Goal: Transaction & Acquisition: Book appointment/travel/reservation

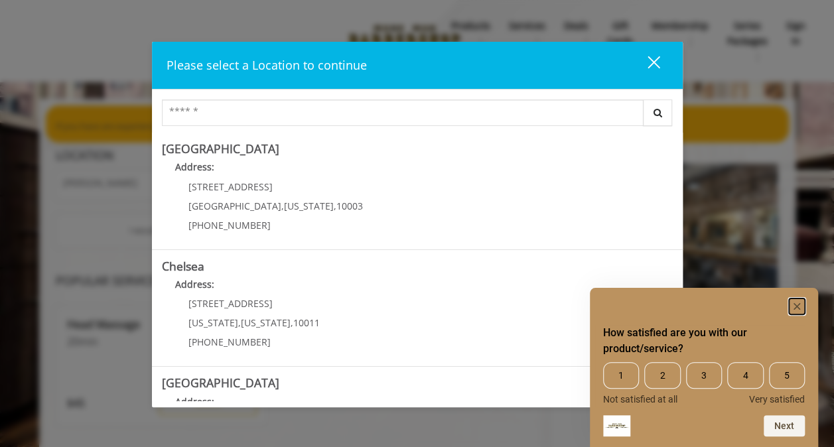
click at [798, 307] on rect "Hide survey" at bounding box center [797, 307] width 16 height 16
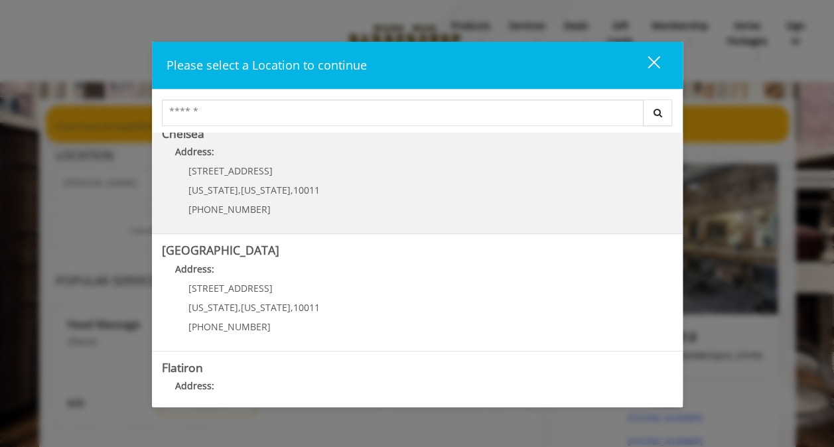
scroll to position [66, 0]
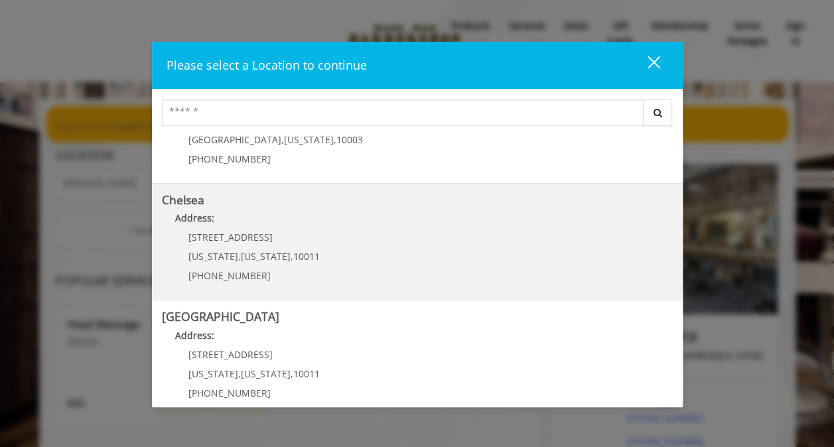
click at [314, 259] on link "Chelsea Address: [STREET_ADDRESS][US_STATE][US_STATE] (917) 639-3902" at bounding box center [417, 242] width 511 height 97
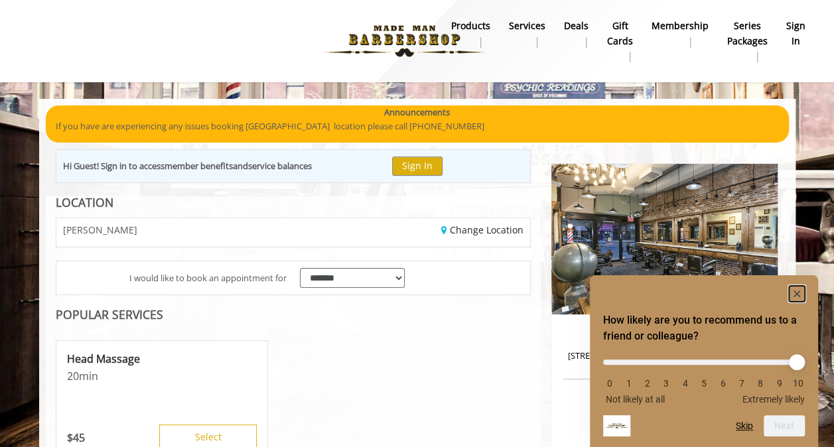
click at [799, 291] on icon "Hide survey" at bounding box center [797, 294] width 7 height 7
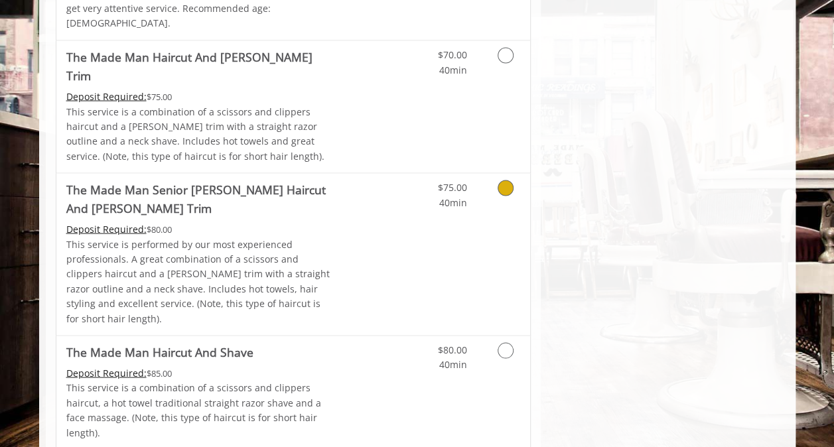
scroll to position [1394, 0]
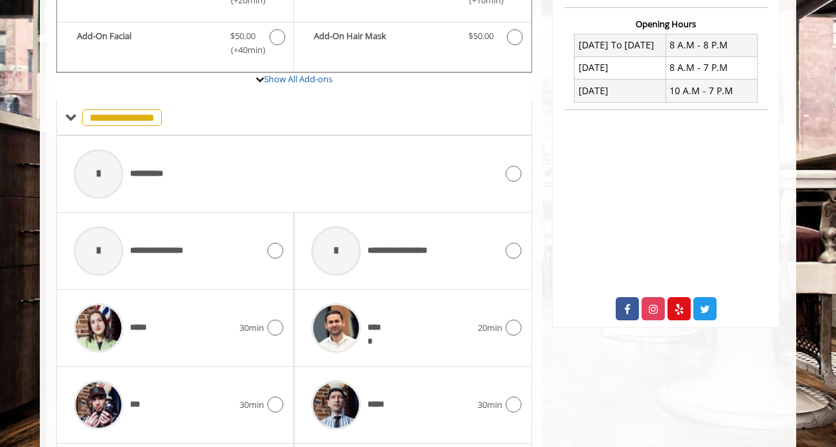
scroll to position [565, 0]
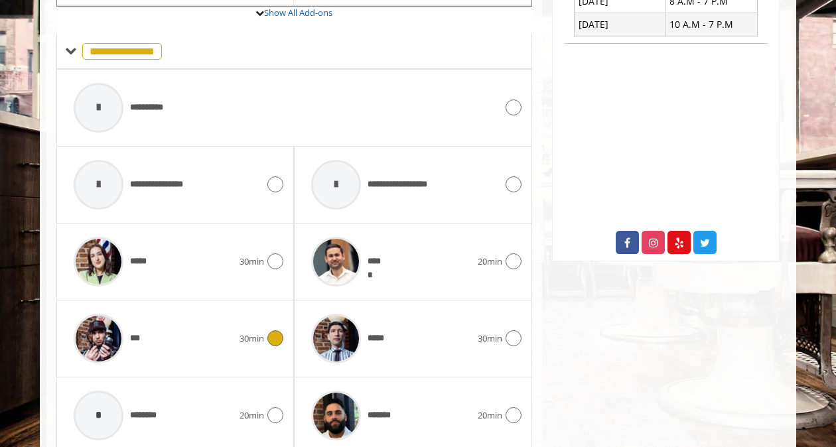
click at [169, 321] on div "***" at bounding box center [153, 338] width 173 height 63
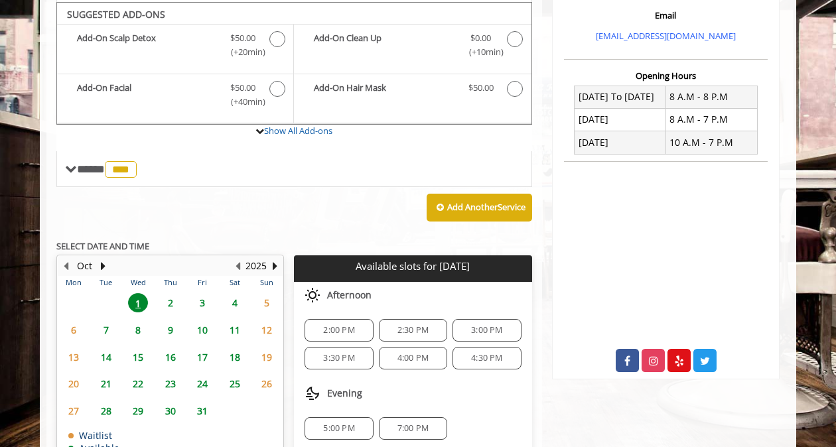
scroll to position [433, 0]
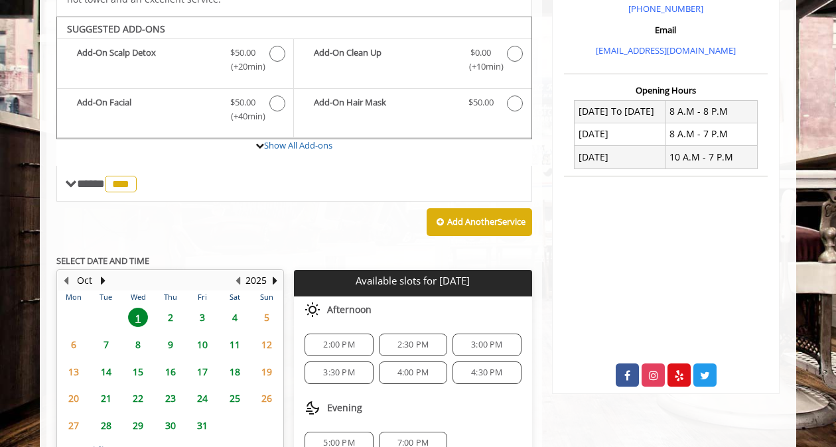
click at [170, 308] on span "2" at bounding box center [171, 317] width 20 height 19
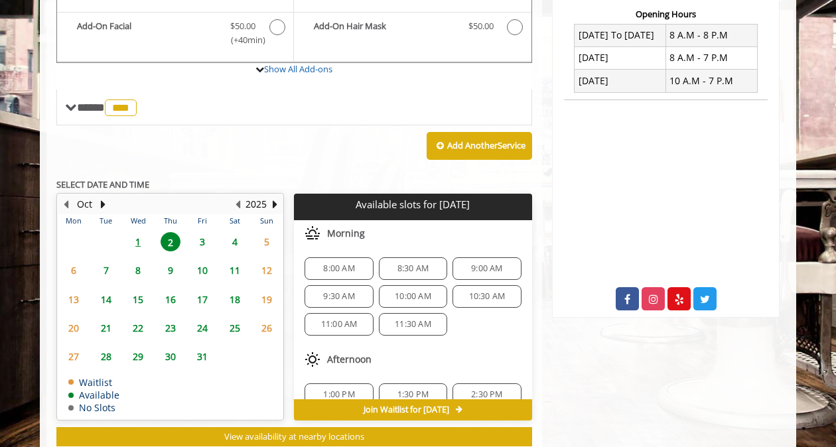
scroll to position [529, 0]
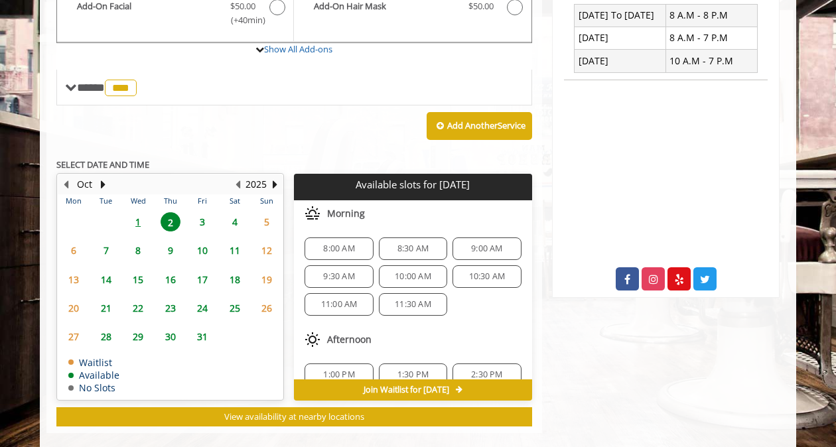
click at [143, 212] on span "1" at bounding box center [138, 221] width 20 height 19
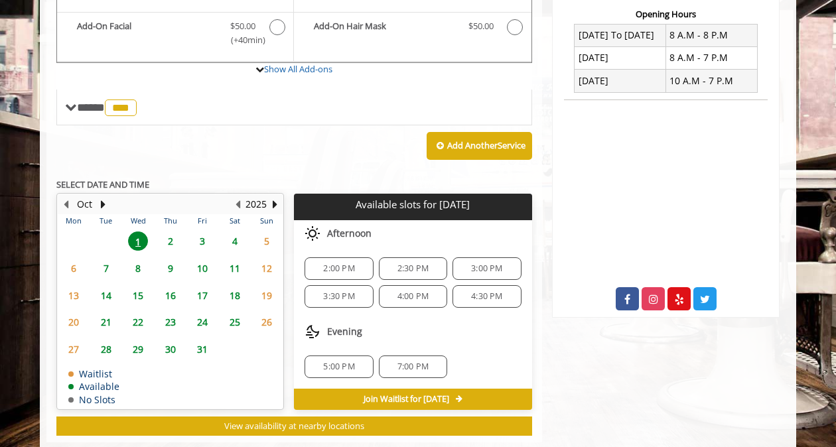
scroll to position [517, 0]
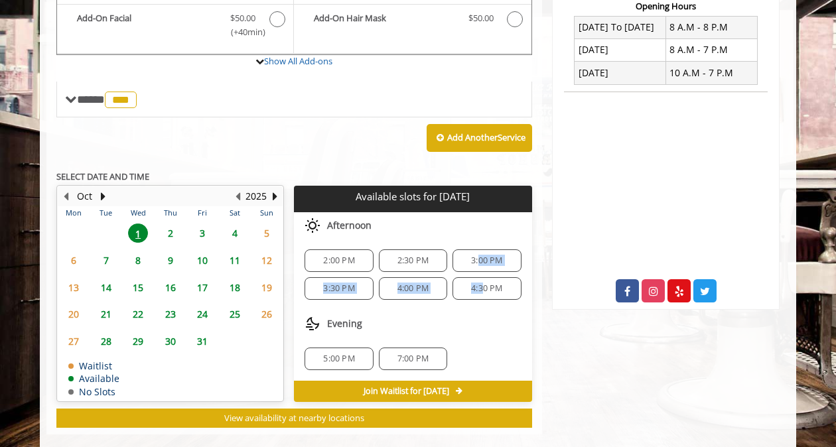
drag, startPoint x: 478, startPoint y: 247, endPoint x: 528, endPoint y: 319, distance: 87.4
click at [517, 313] on div "Choose a time below for Wed, Oct 01 2025 Afternoon 2:00 PM 2:30 PM 3:00 PM 3:30…" at bounding box center [413, 296] width 238 height 169
click at [333, 255] on span "2:00 PM" at bounding box center [338, 260] width 31 height 11
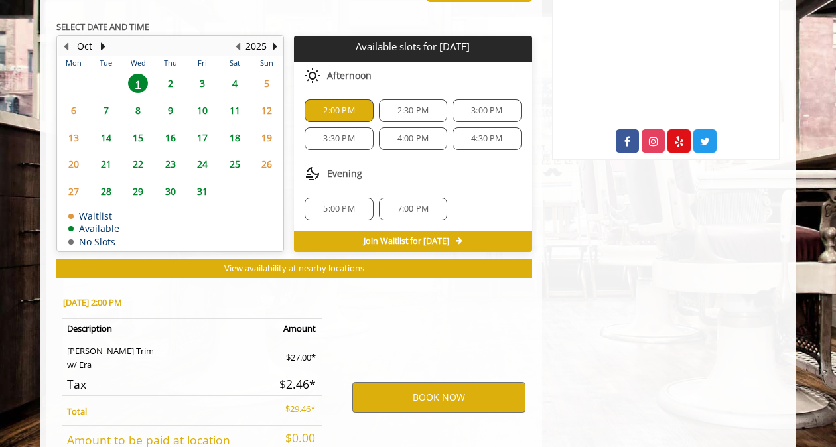
scroll to position [756, 0]
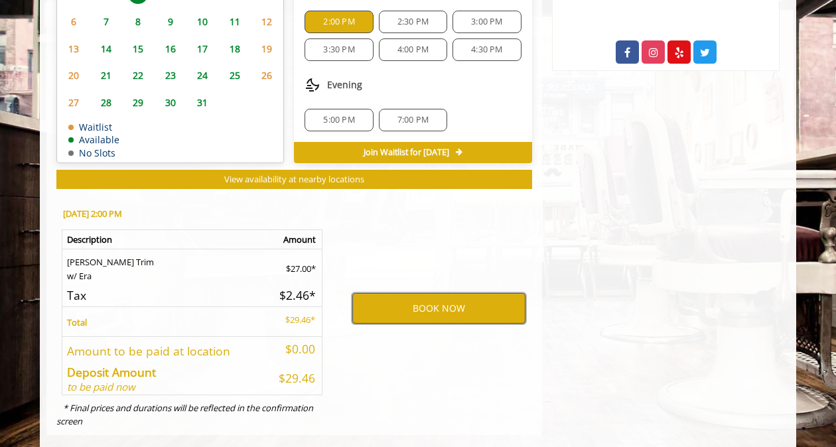
click at [419, 293] on button "BOOK NOW" at bounding box center [438, 308] width 173 height 31
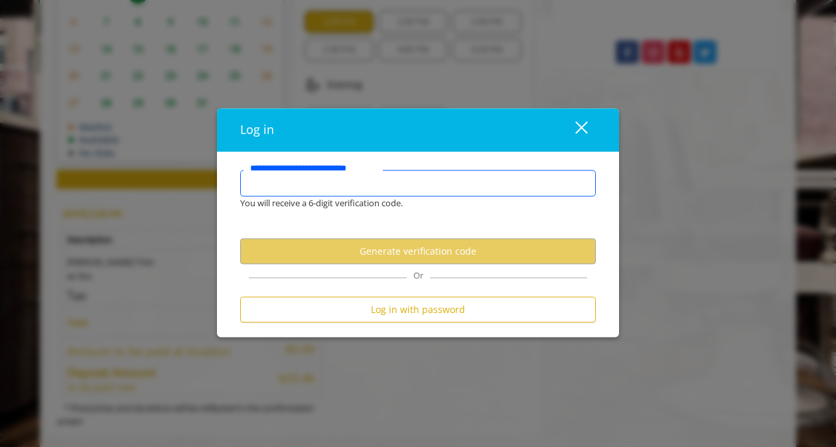
click at [376, 187] on input "**********" at bounding box center [418, 184] width 356 height 27
click at [263, 187] on input "**********" at bounding box center [418, 184] width 356 height 27
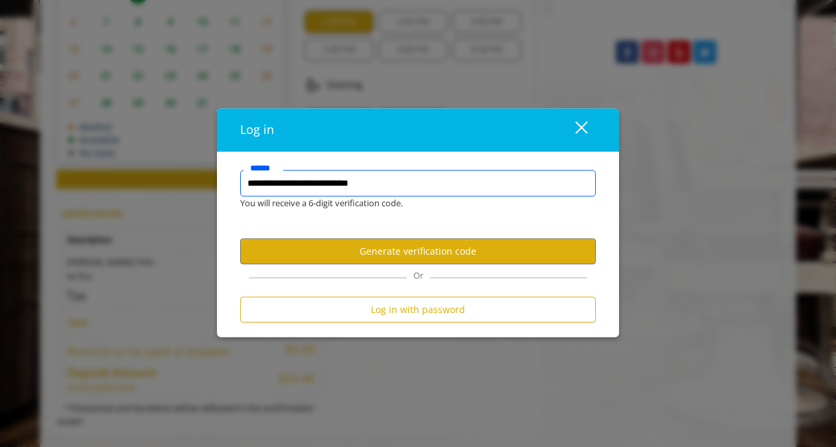
type input "**********"
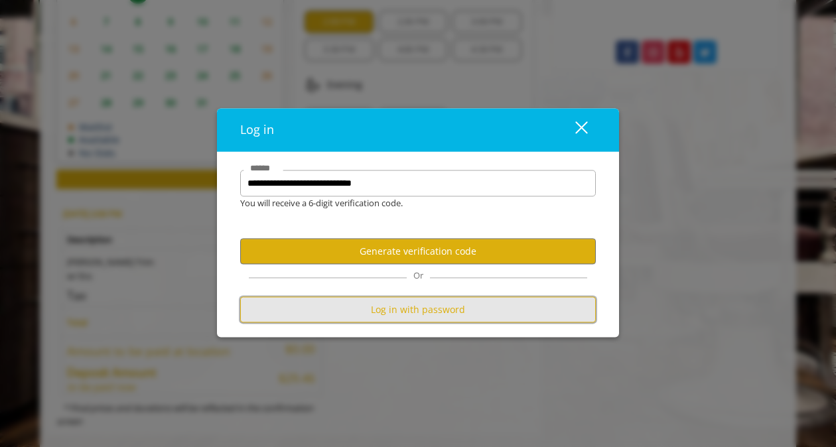
click at [403, 313] on button "Log in with password" at bounding box center [418, 310] width 356 height 26
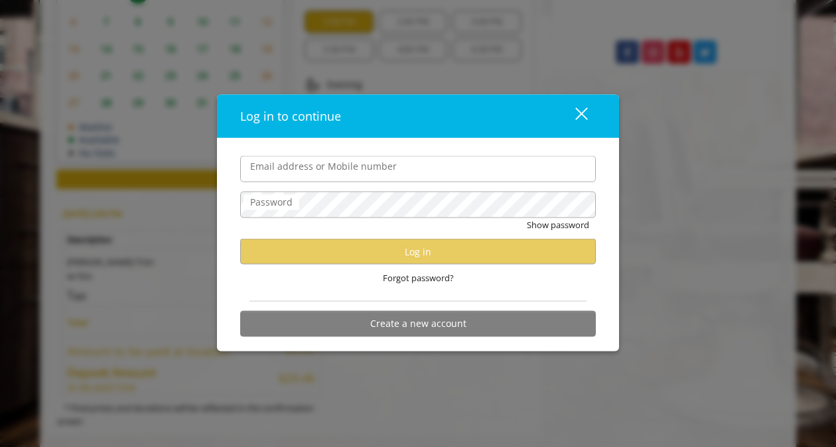
scroll to position [0, 0]
type input "**********"
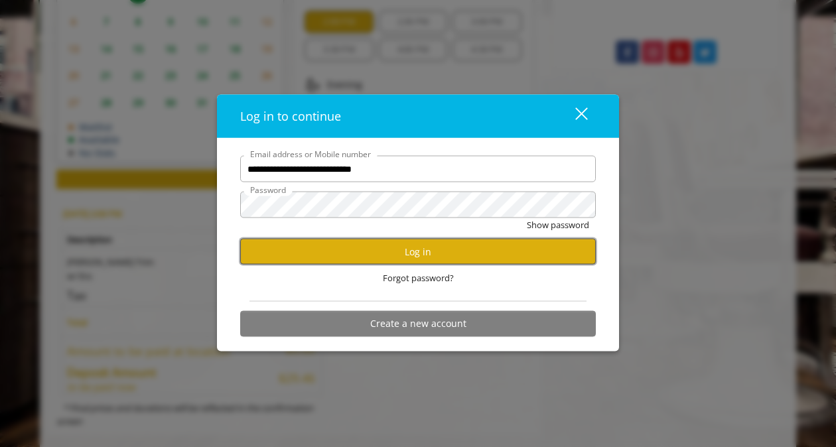
click at [448, 244] on button "Log in" at bounding box center [418, 252] width 356 height 26
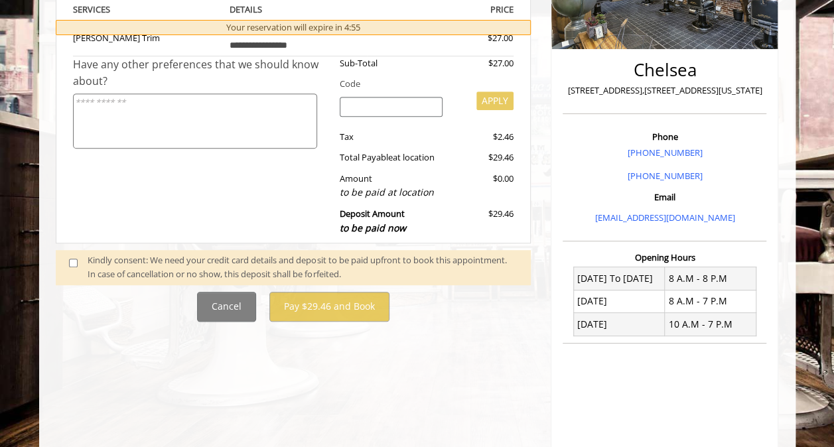
scroll to position [332, 0]
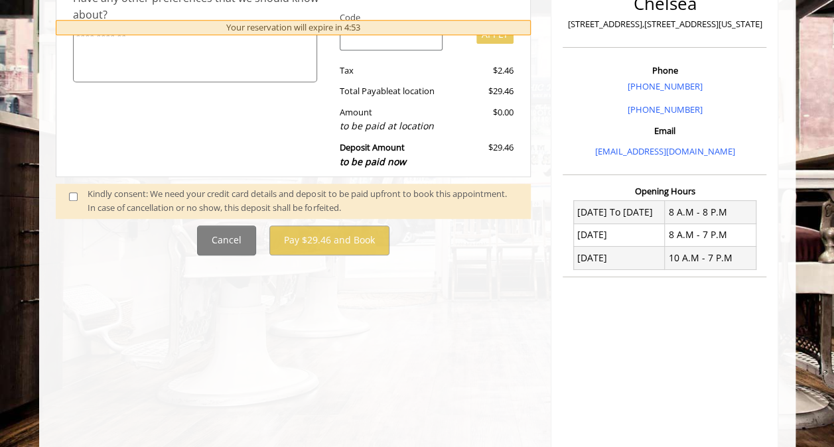
click at [78, 194] on span at bounding box center [78, 201] width 39 height 28
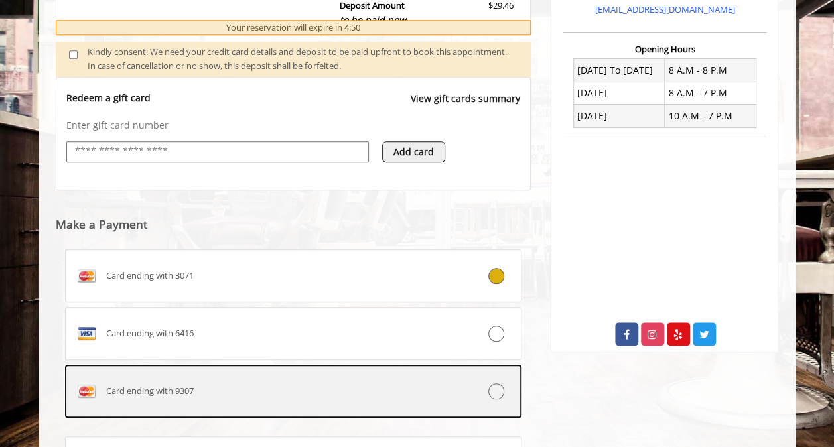
scroll to position [610, 0]
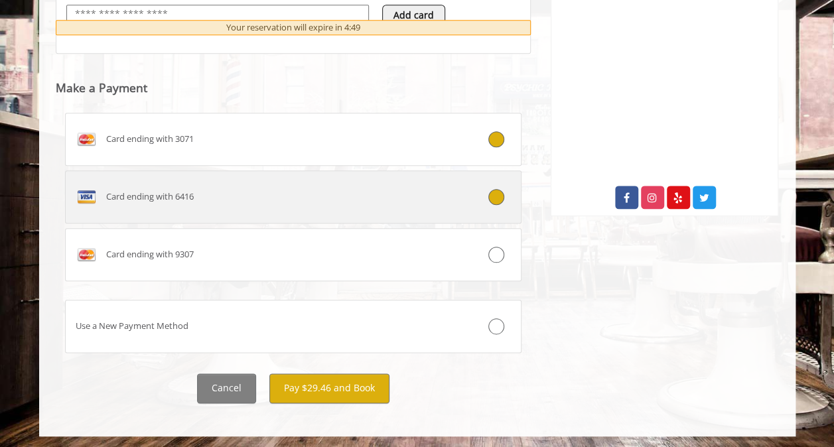
click at [334, 190] on div "Card ending with 6416" at bounding box center [256, 196] width 380 height 21
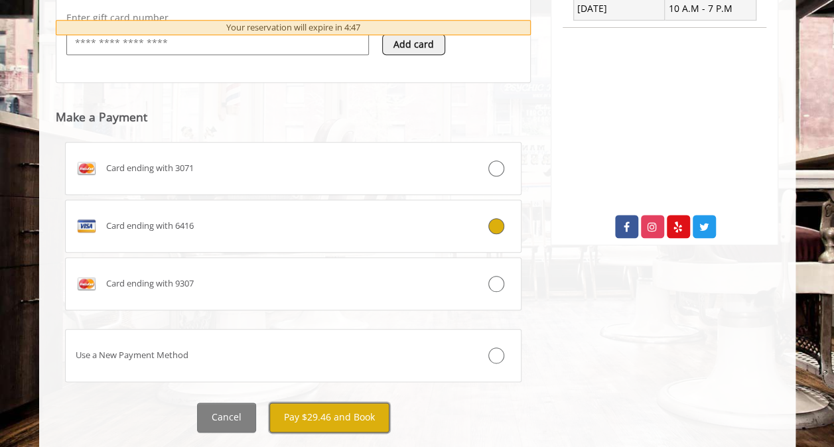
click at [371, 413] on button "Pay $29.46 and Book" at bounding box center [329, 418] width 120 height 30
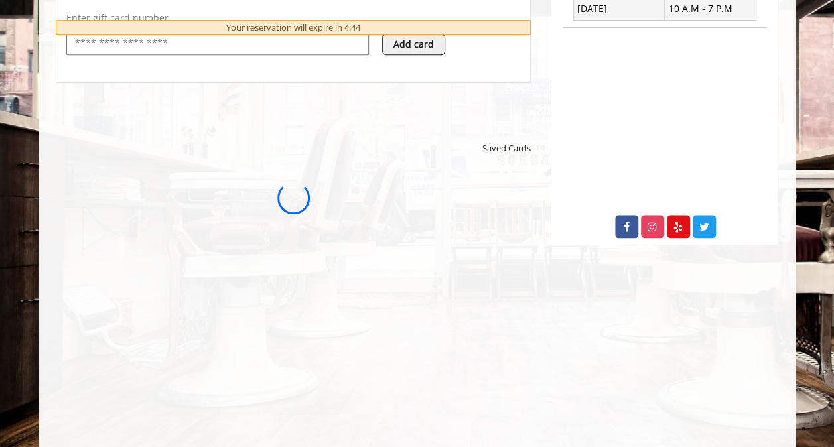
scroll to position [0, 0]
